Goal: Register for event/course

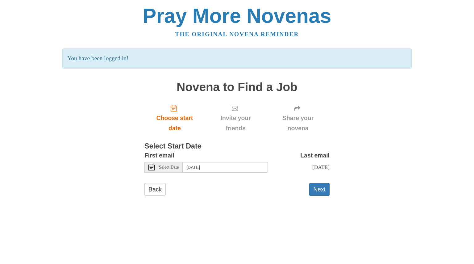
click at [176, 167] on span "Select Date" at bounding box center [169, 167] width 20 height 4
click at [258, 163] on input "Monday, October 6th" at bounding box center [225, 167] width 85 height 10
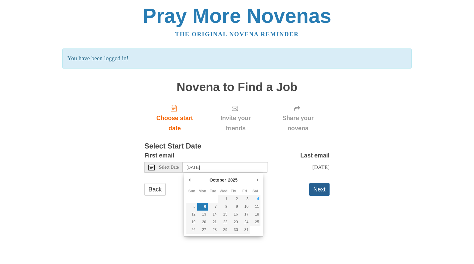
click at [316, 195] on button "Next" at bounding box center [319, 189] width 20 height 13
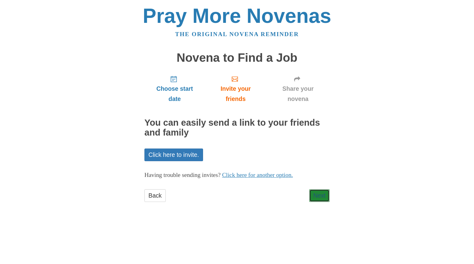
click at [316, 197] on link "Next" at bounding box center [319, 195] width 20 height 13
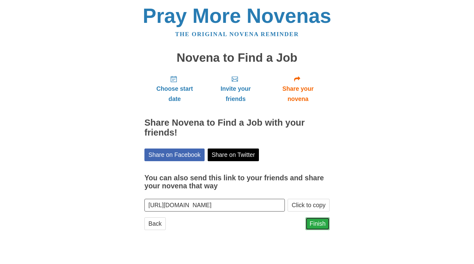
click at [319, 227] on link "Finish" at bounding box center [317, 223] width 24 height 13
